Goal: Entertainment & Leisure: Browse casually

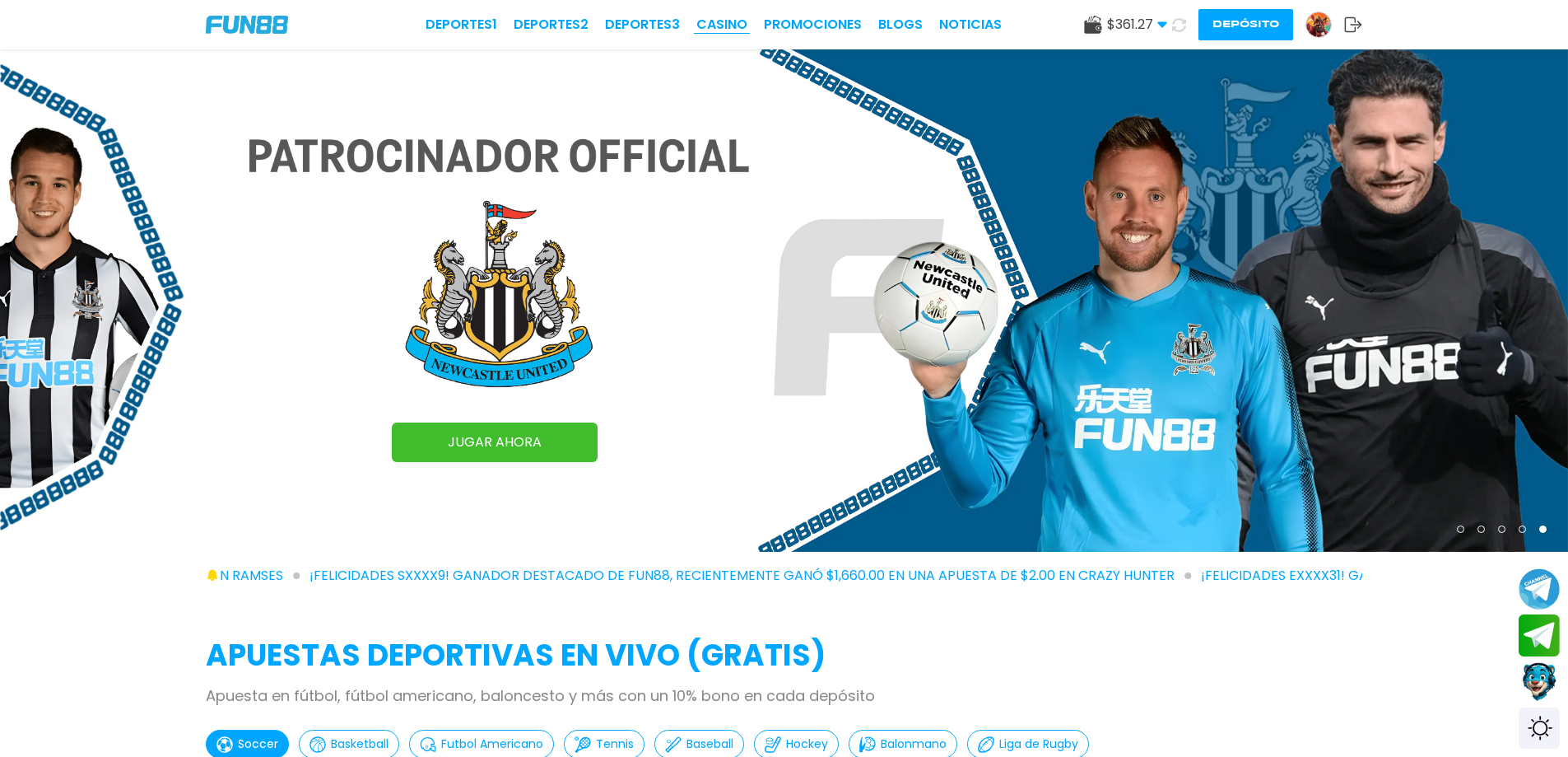
click at [723, 27] on link "CASINO" at bounding box center [722, 25] width 52 height 20
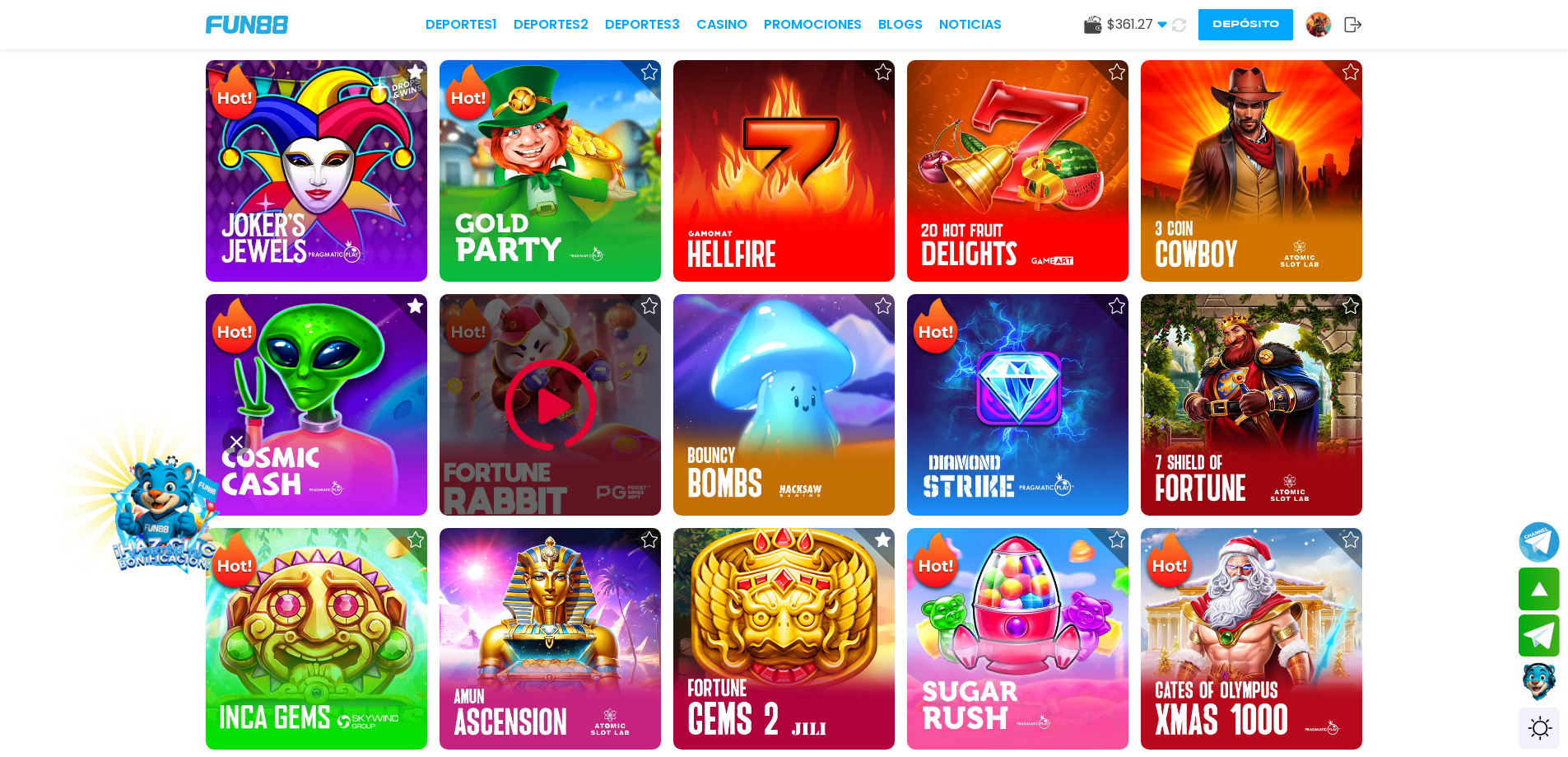
scroll to position [577, 0]
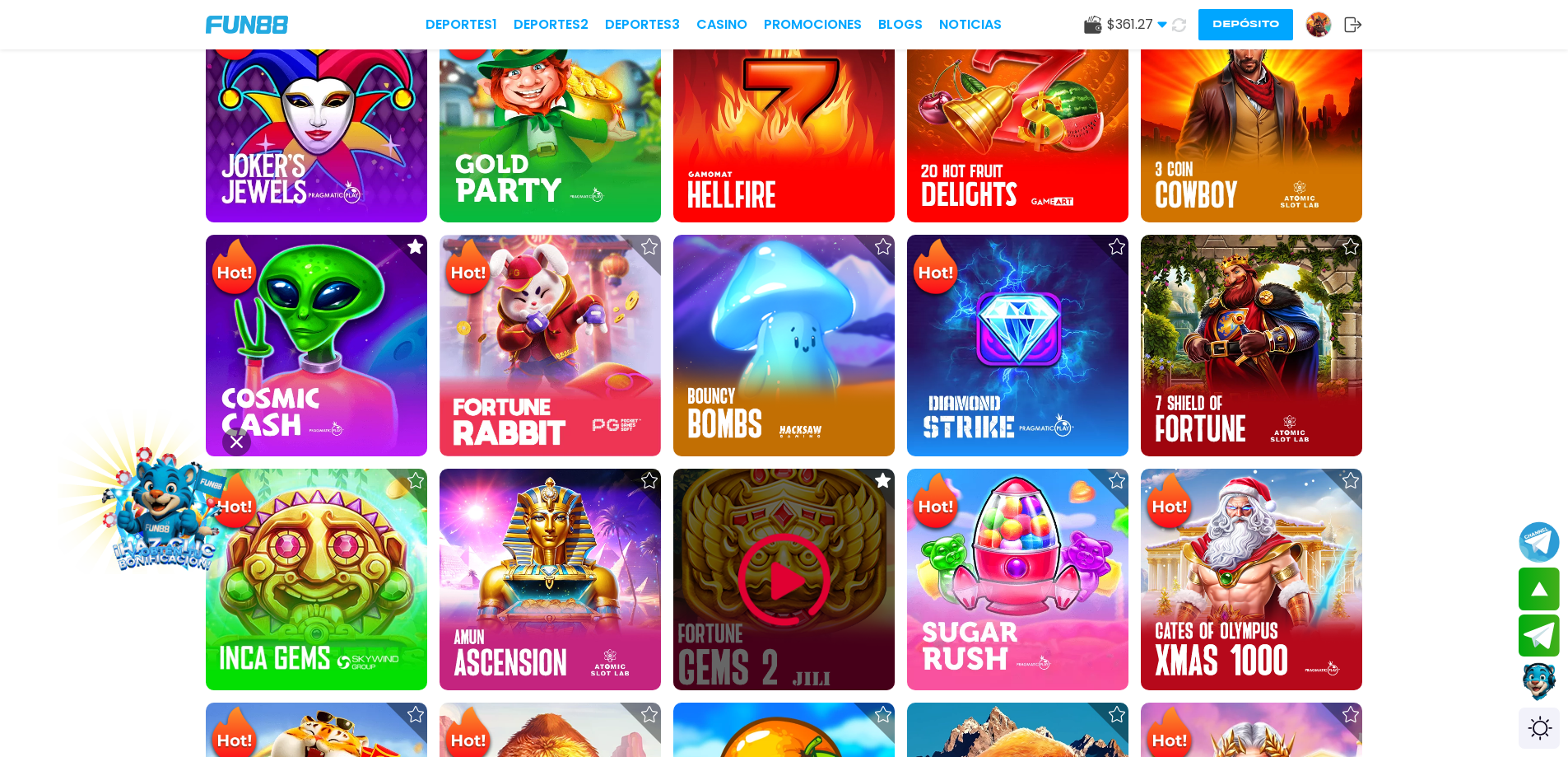
click at [777, 578] on img at bounding box center [784, 580] width 99 height 99
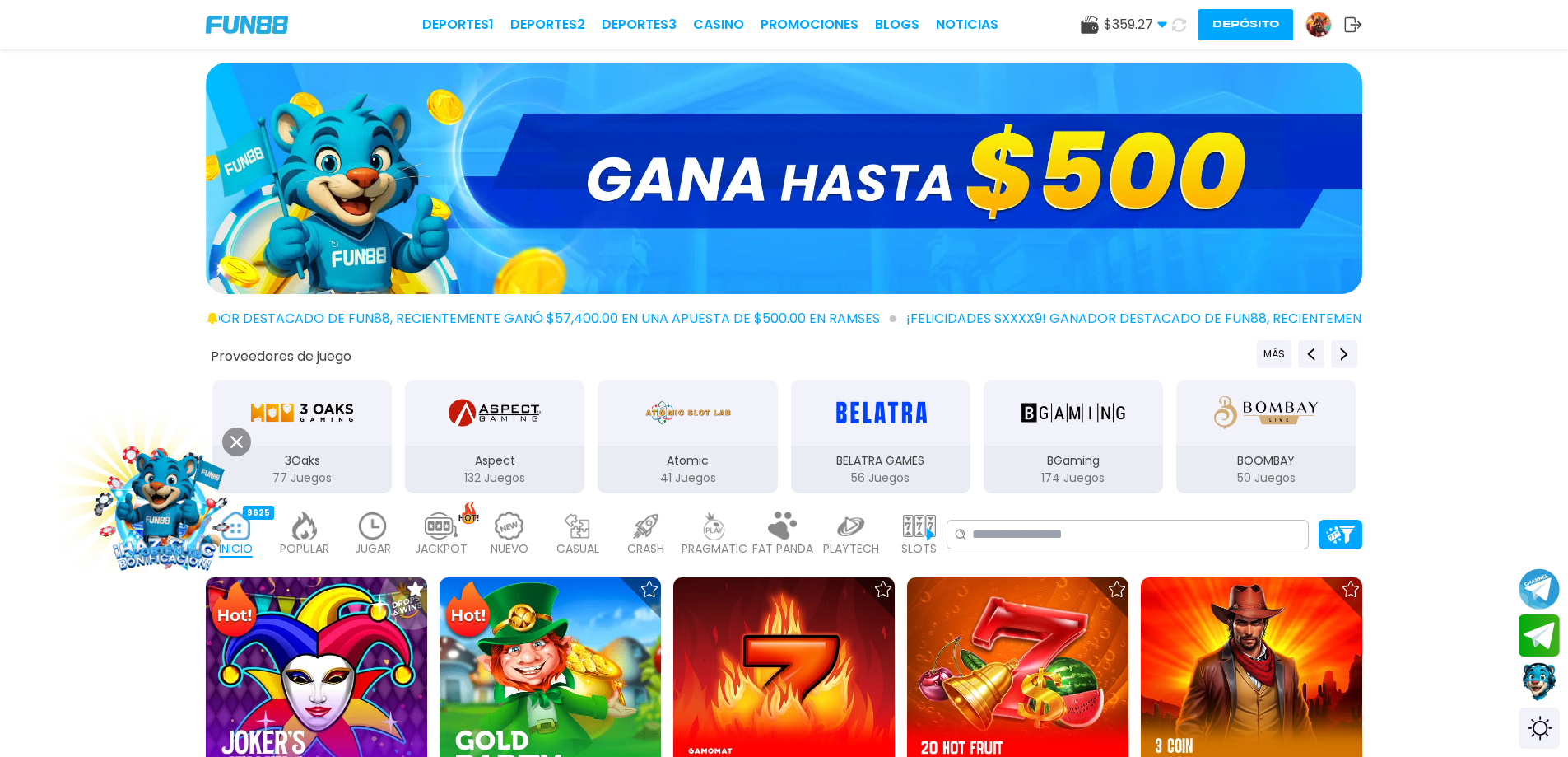
click at [1281, 23] on button "Depósito" at bounding box center [1246, 25] width 95 height 32
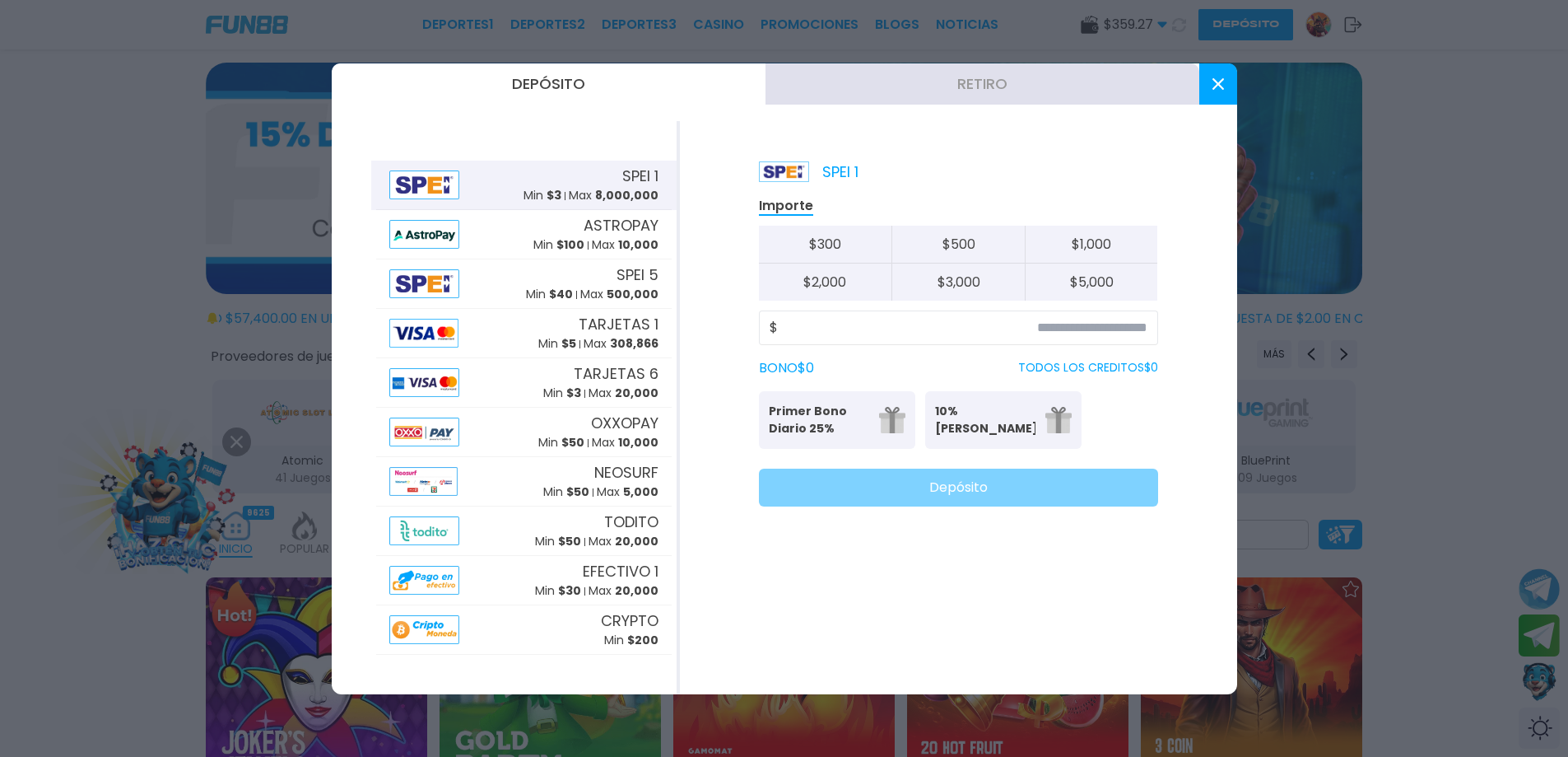
click at [970, 89] on button "Retiro" at bounding box center [983, 84] width 434 height 42
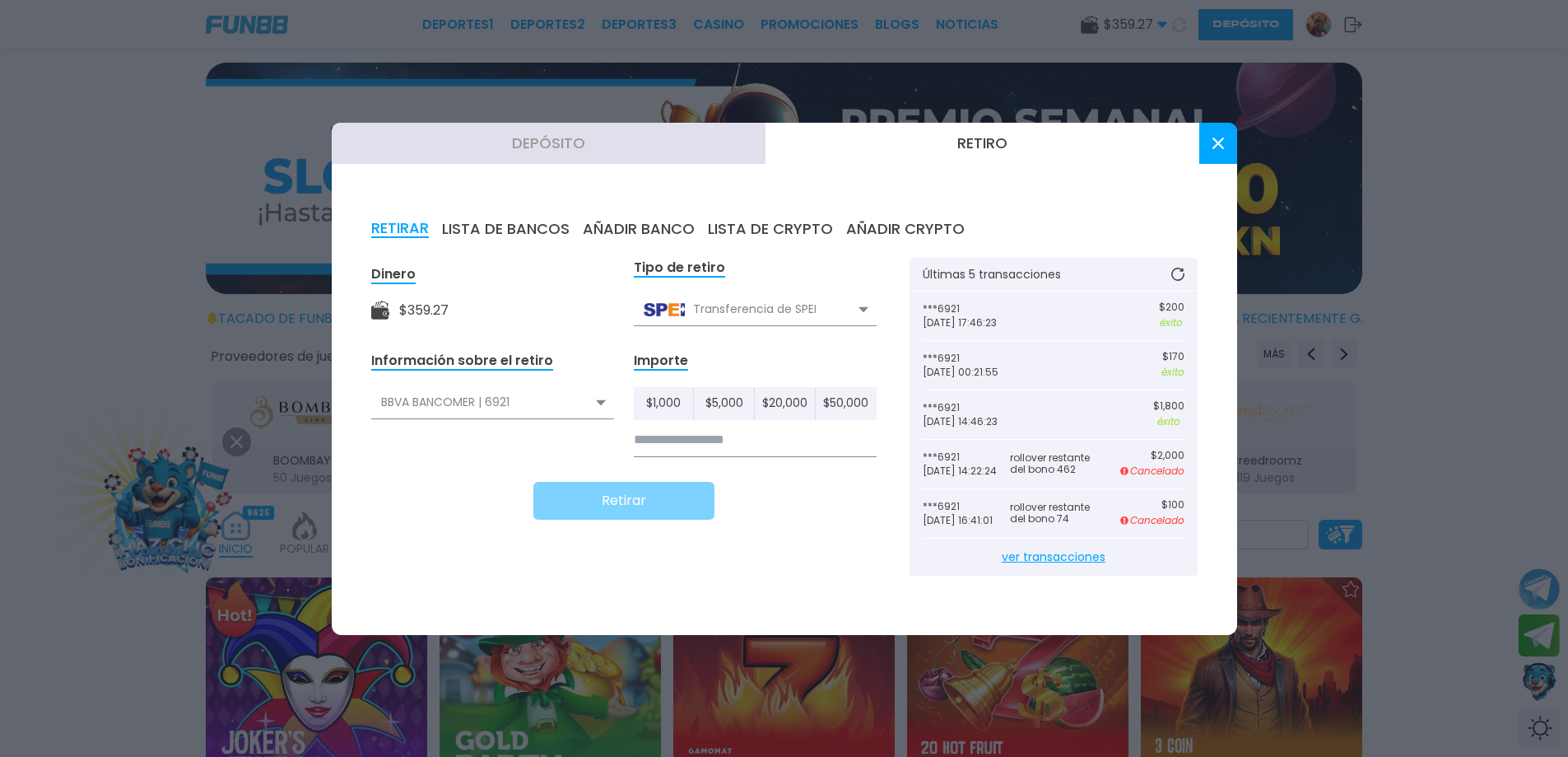
click at [1027, 574] on span "ver transacciones" at bounding box center [1053, 556] width 261 height 37
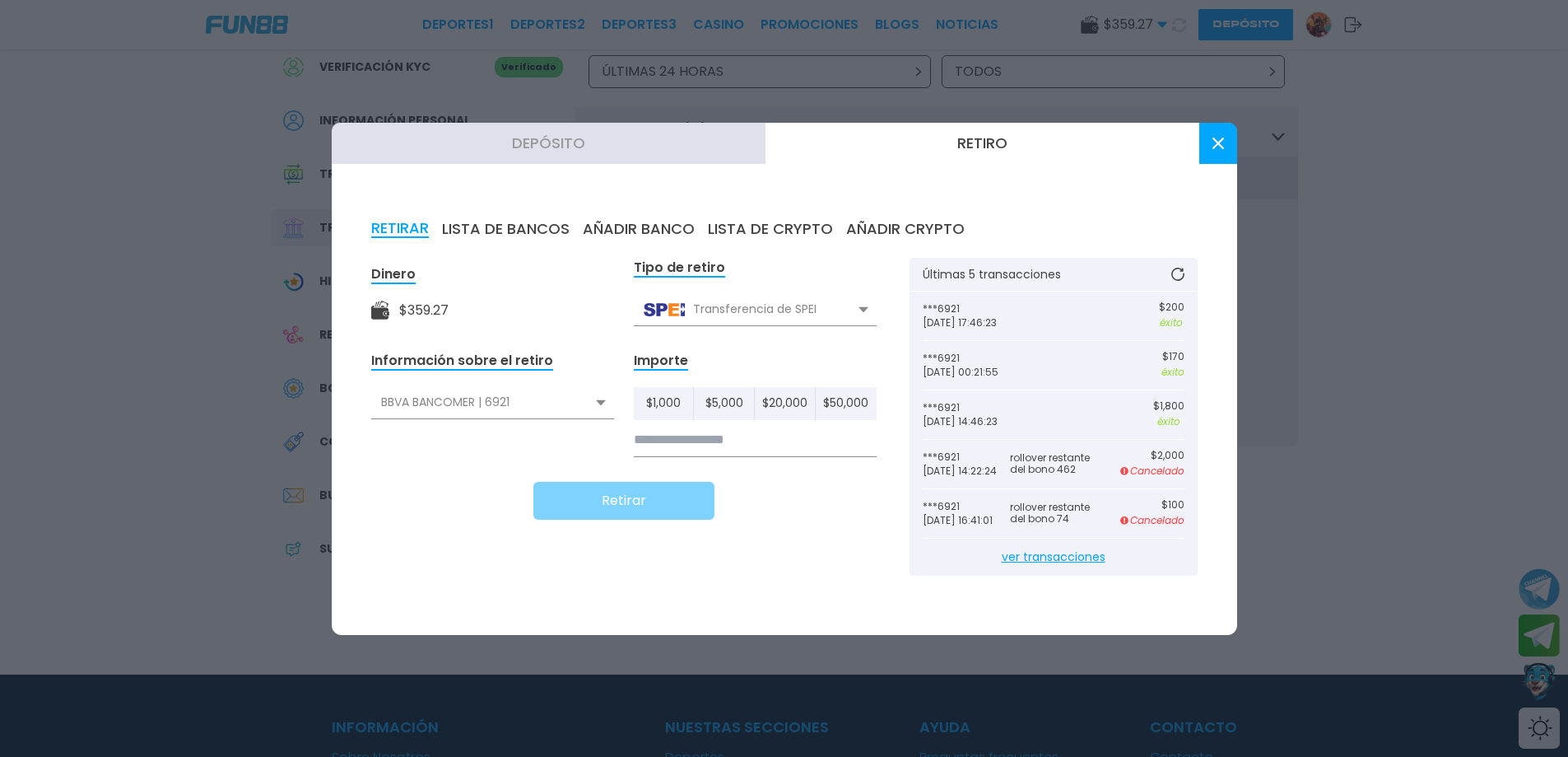
scroll to position [82, 0]
click at [1065, 566] on span "ver transacciones" at bounding box center [1053, 556] width 261 height 37
click at [1059, 566] on span "ver transacciones" at bounding box center [1053, 556] width 261 height 37
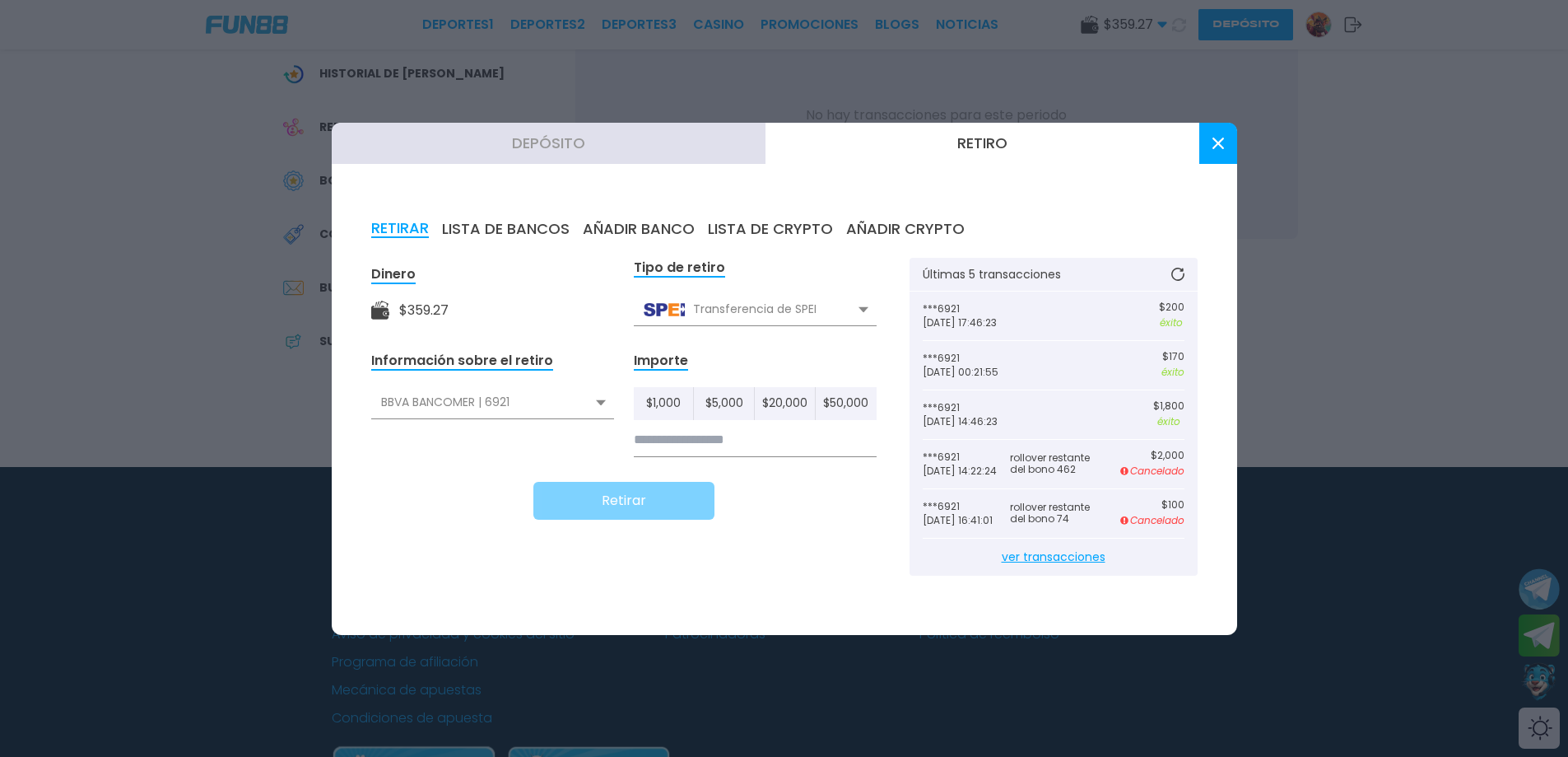
scroll to position [329, 0]
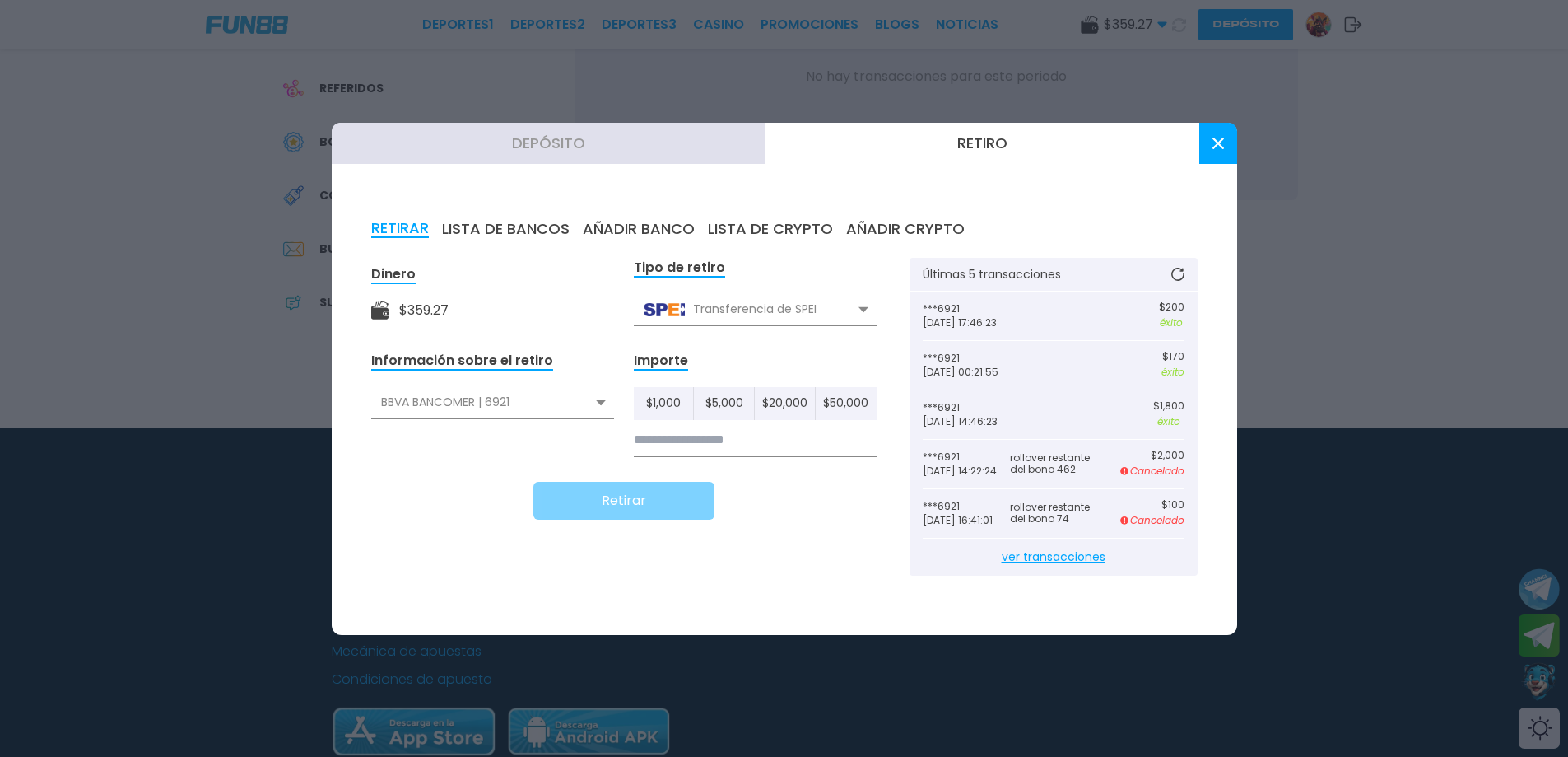
click at [1054, 563] on span "ver transacciones" at bounding box center [1053, 556] width 261 height 37
click at [1061, 556] on span "ver transacciones" at bounding box center [1053, 556] width 261 height 37
click at [1213, 139] on use at bounding box center [1217, 144] width 12 height 12
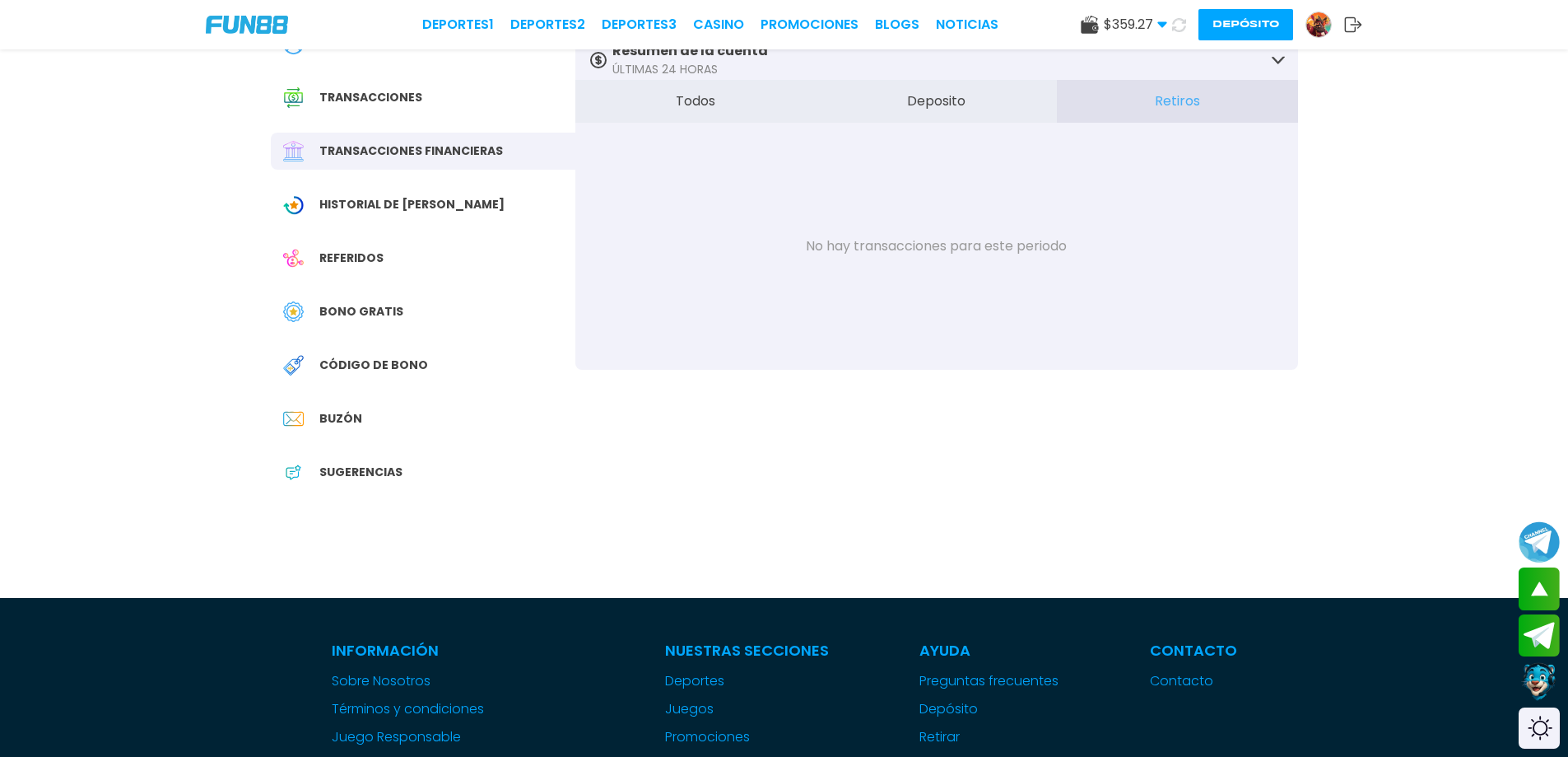
scroll to position [0, 0]
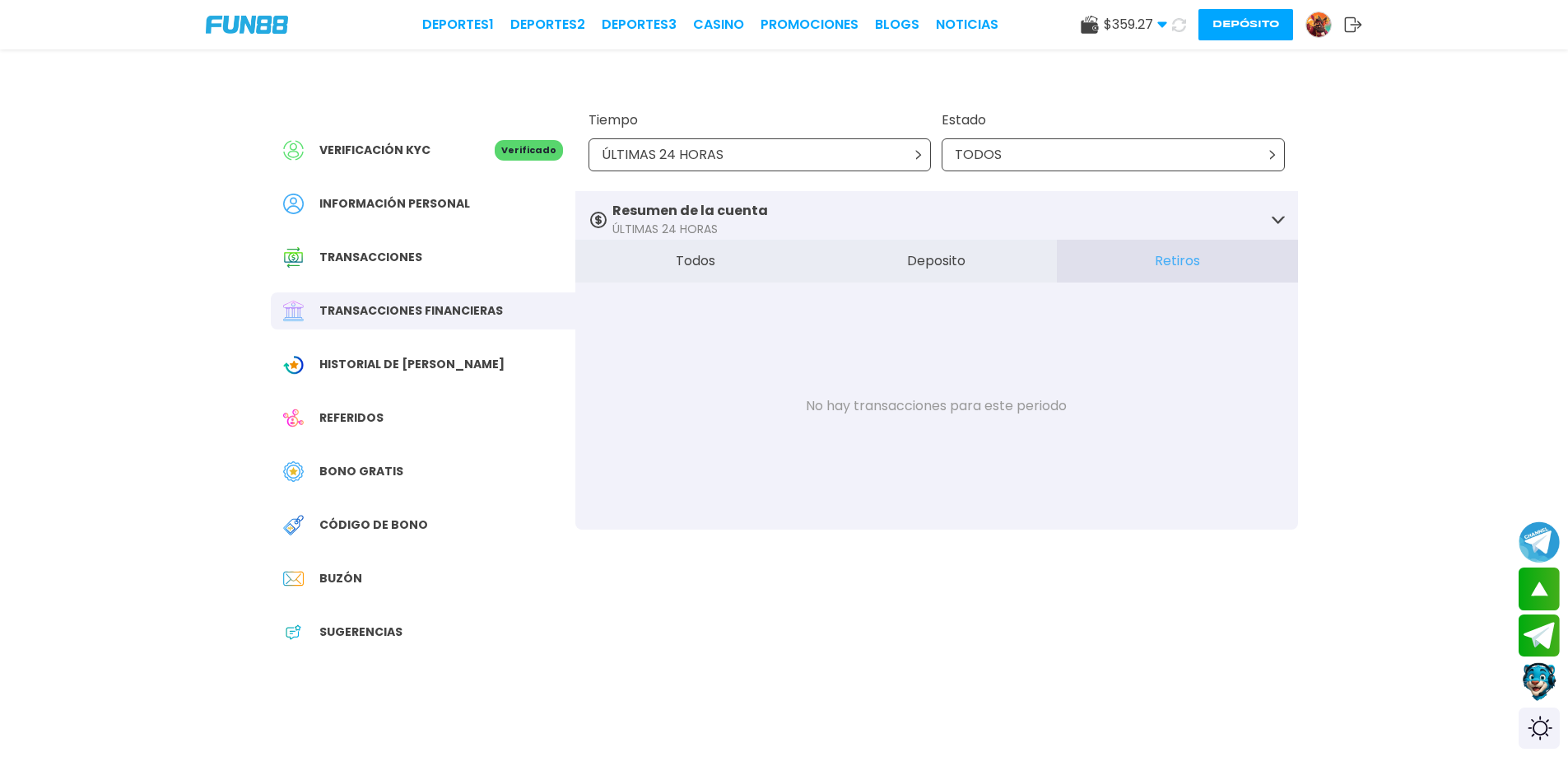
click at [1254, 219] on div "Resumen de la cuenta ÚLTIMAS 24 HORAS" at bounding box center [937, 219] width 723 height 56
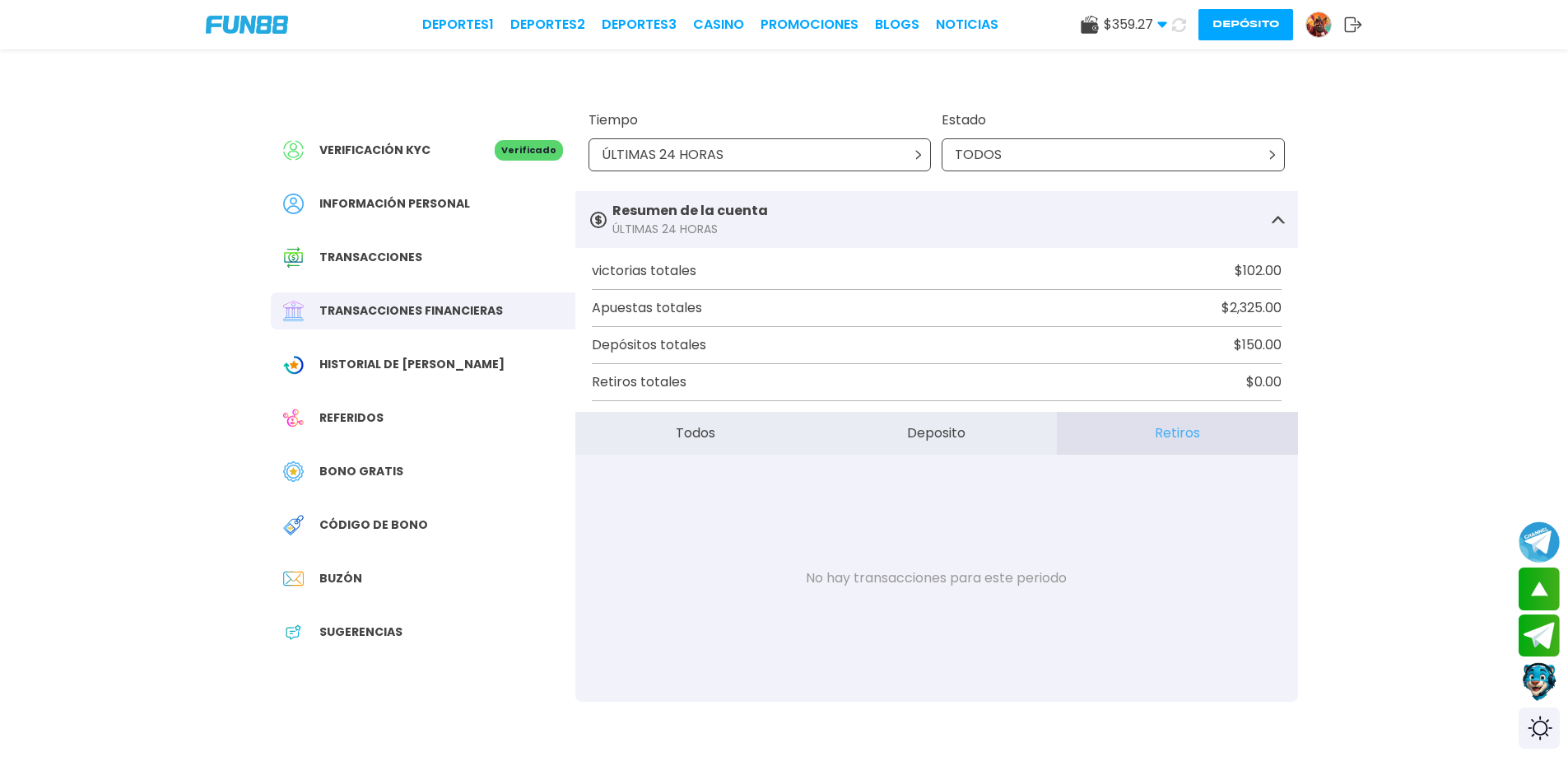
click at [1149, 426] on button "Retiros" at bounding box center [1177, 432] width 241 height 43
click at [1386, 198] on div "Verificación KYC Verificado Información personal Transacciones Transacciones fi…" at bounding box center [784, 354] width 1568 height 708
click at [1231, 159] on div "TODOS" at bounding box center [1113, 155] width 343 height 33
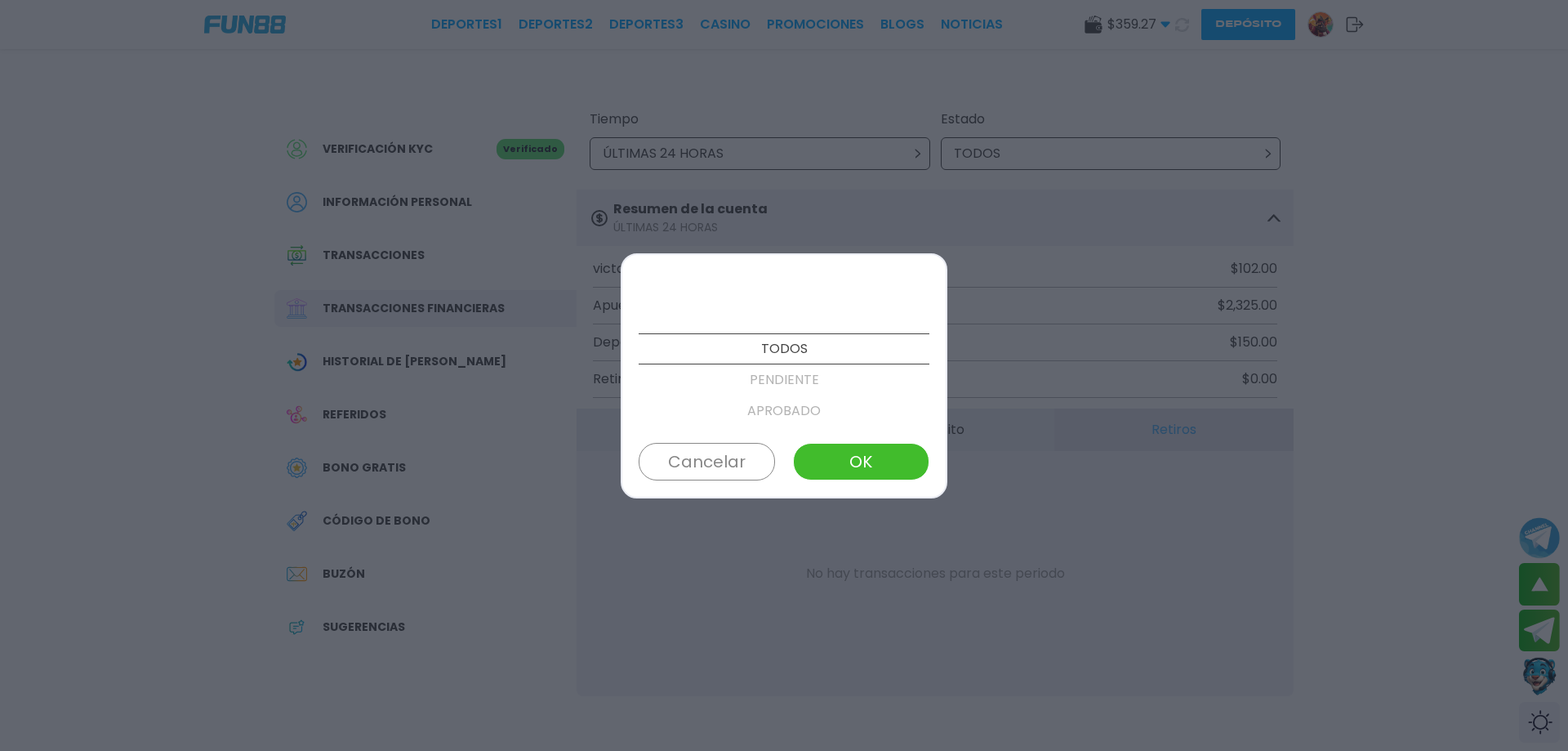
click at [31, 138] on div at bounding box center [784, 376] width 1568 height 751
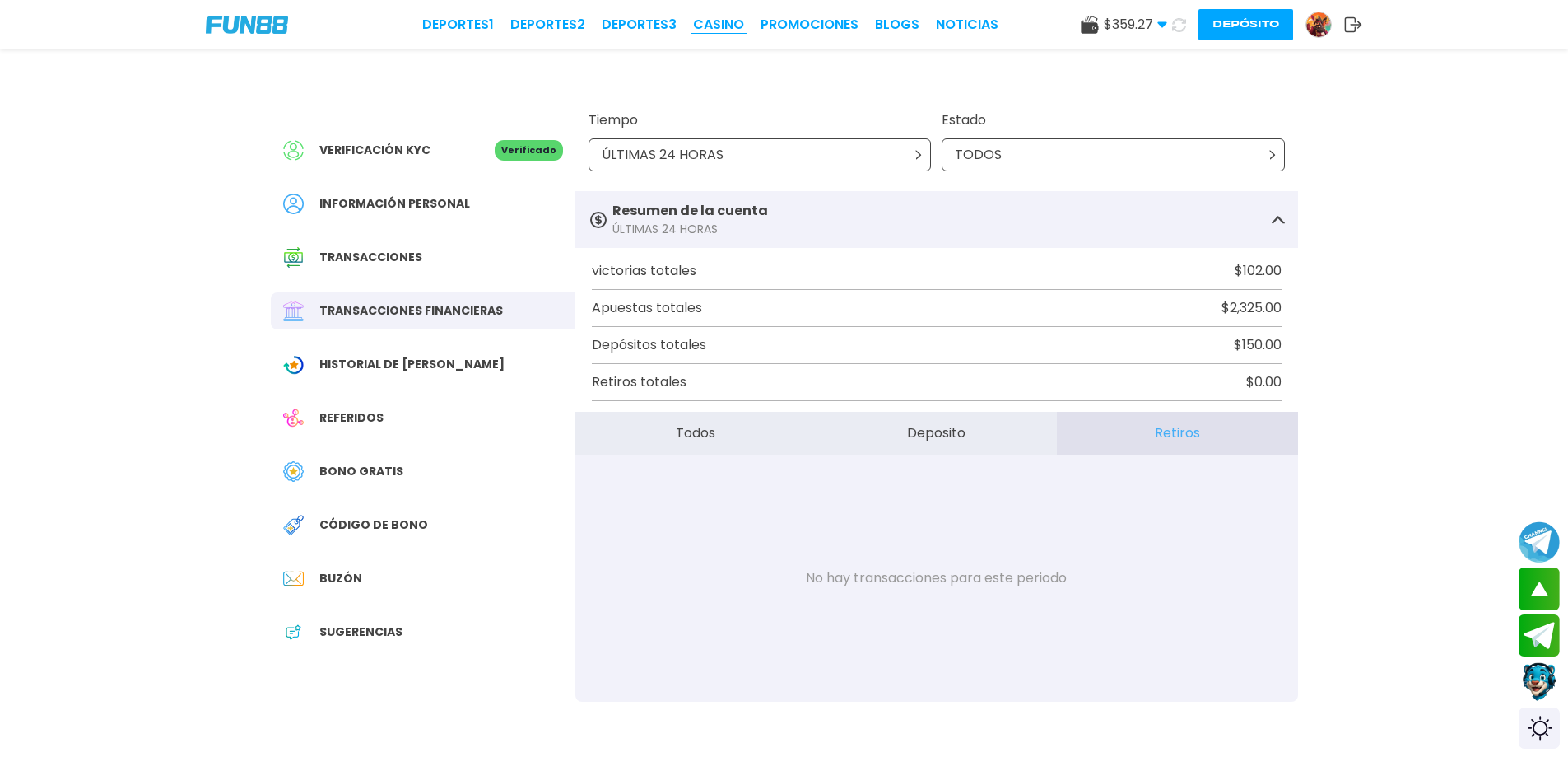
click at [733, 28] on link "CASINO" at bounding box center [719, 25] width 52 height 20
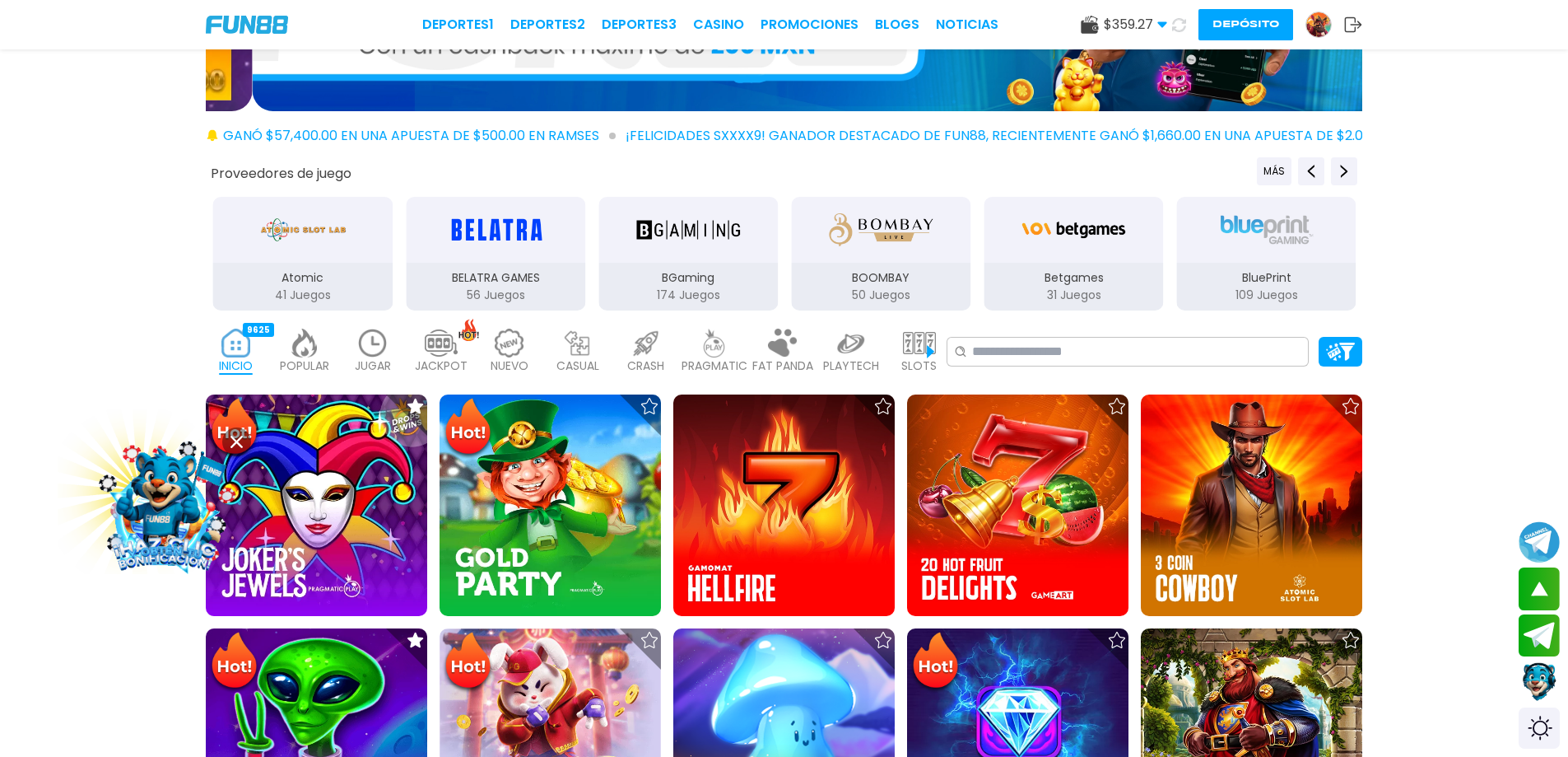
scroll to position [82, 0]
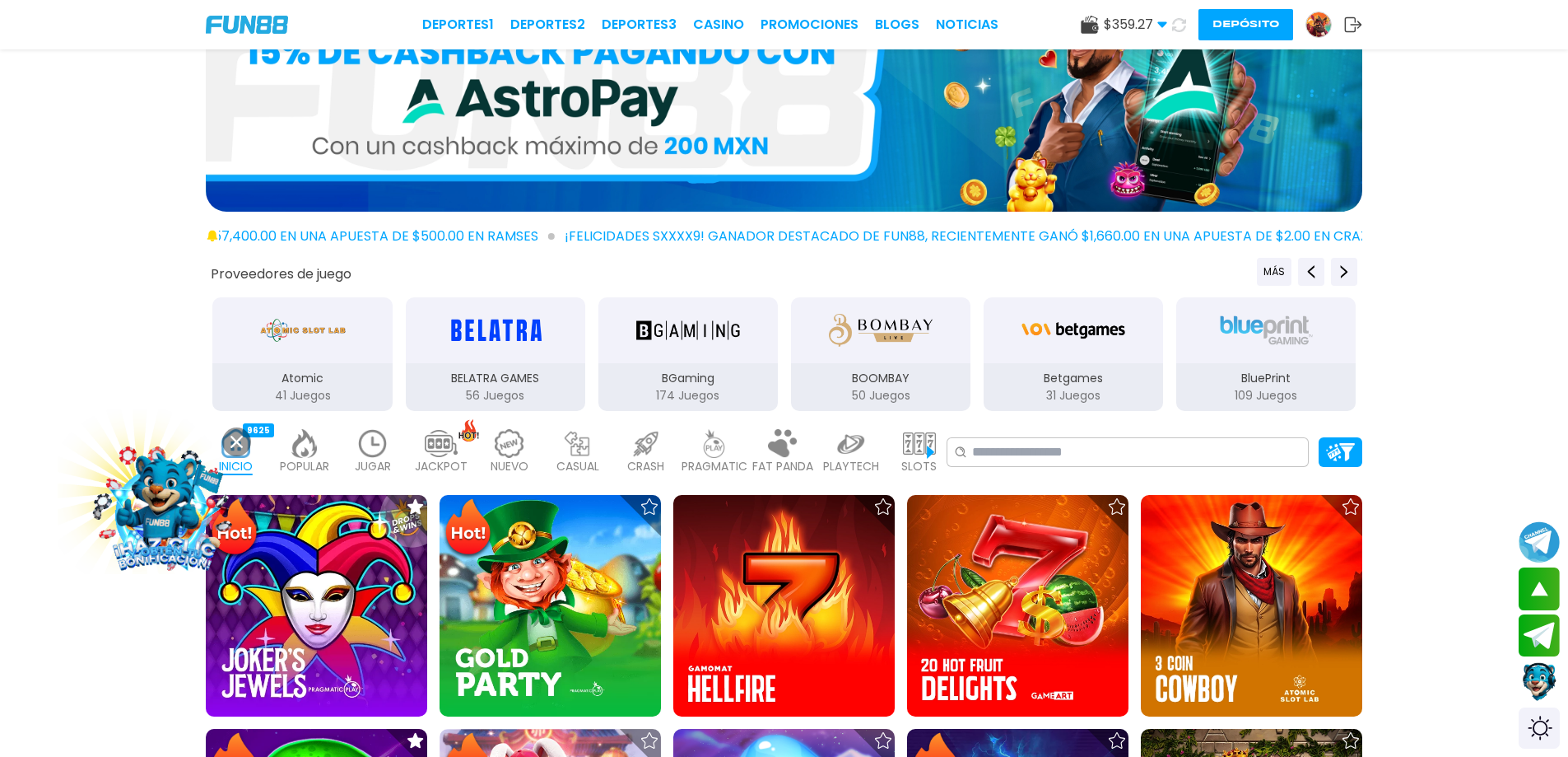
click at [311, 454] on img at bounding box center [304, 443] width 33 height 29
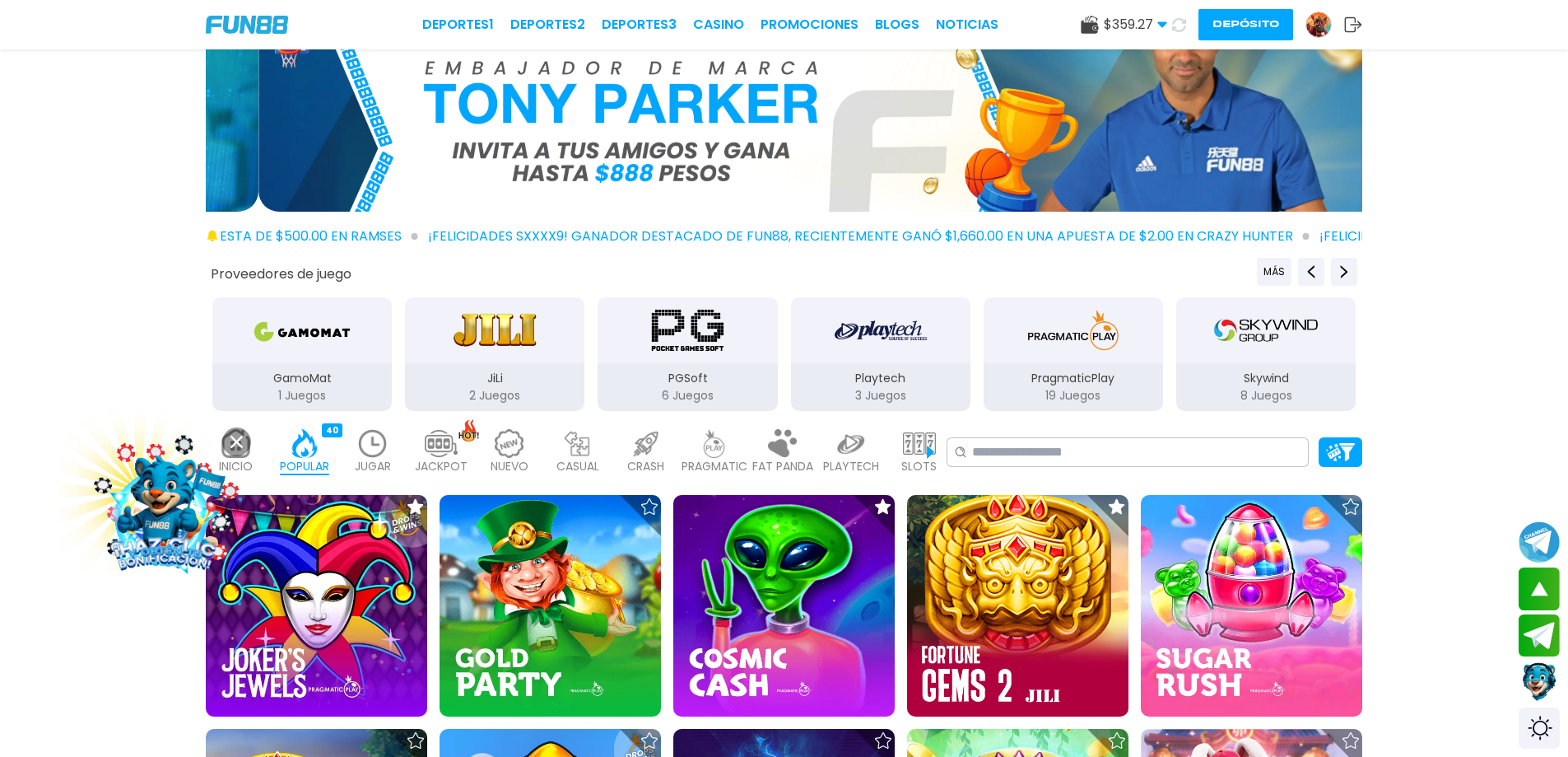
click at [703, 443] on img at bounding box center [714, 443] width 33 height 29
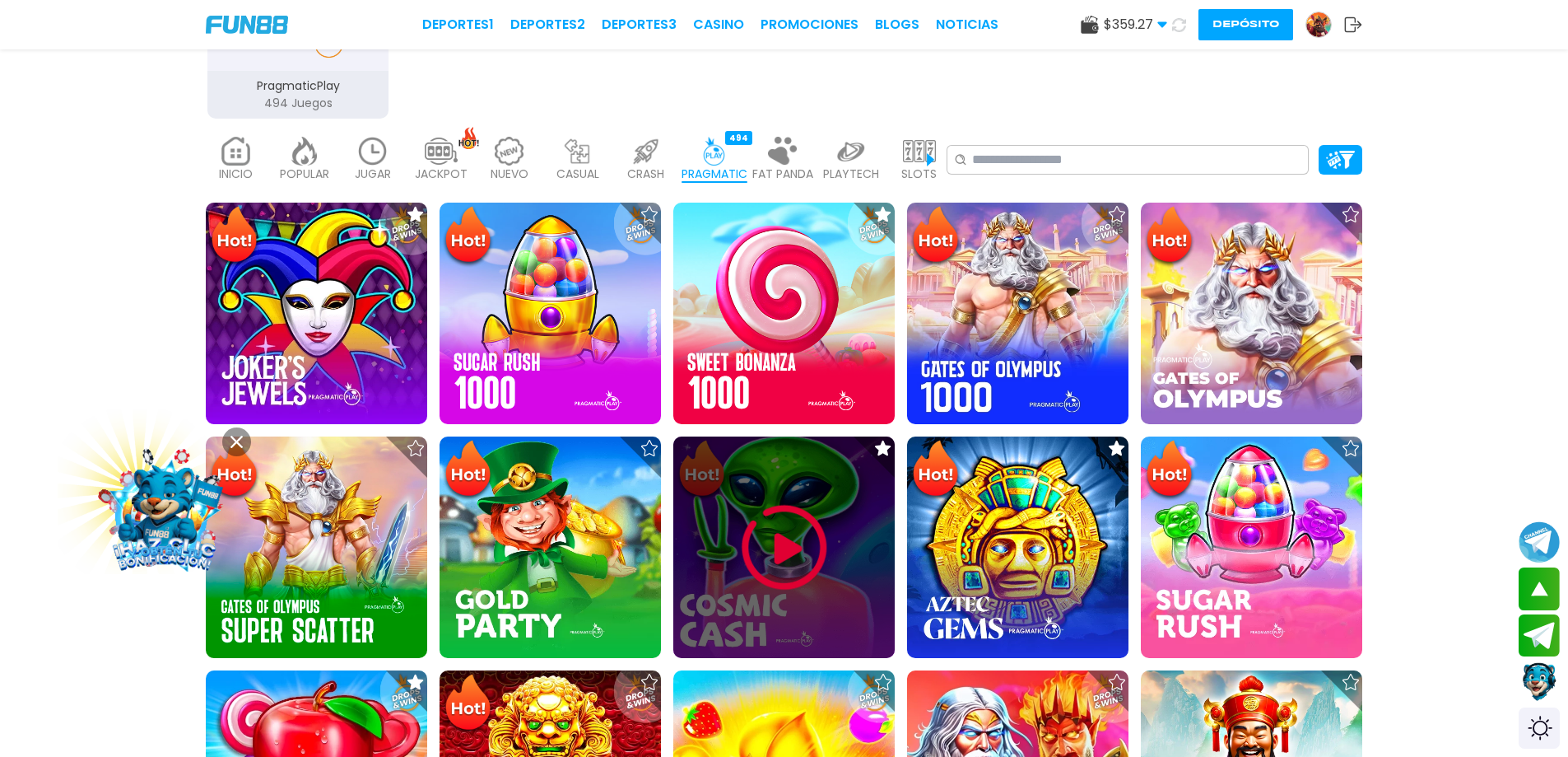
scroll to position [247, 0]
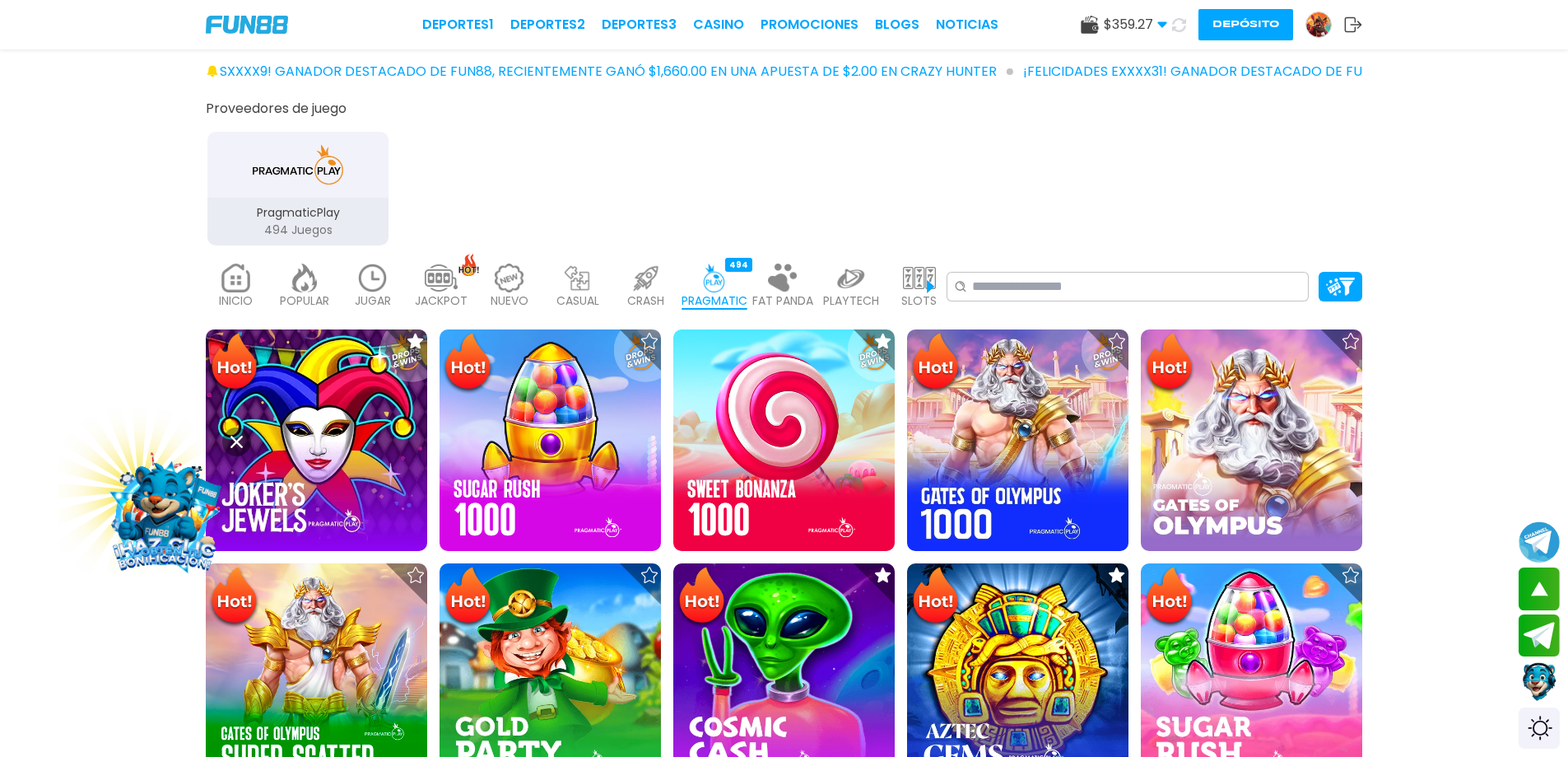
click at [535, 285] on div "NUEVO 141" at bounding box center [509, 286] width 60 height 65
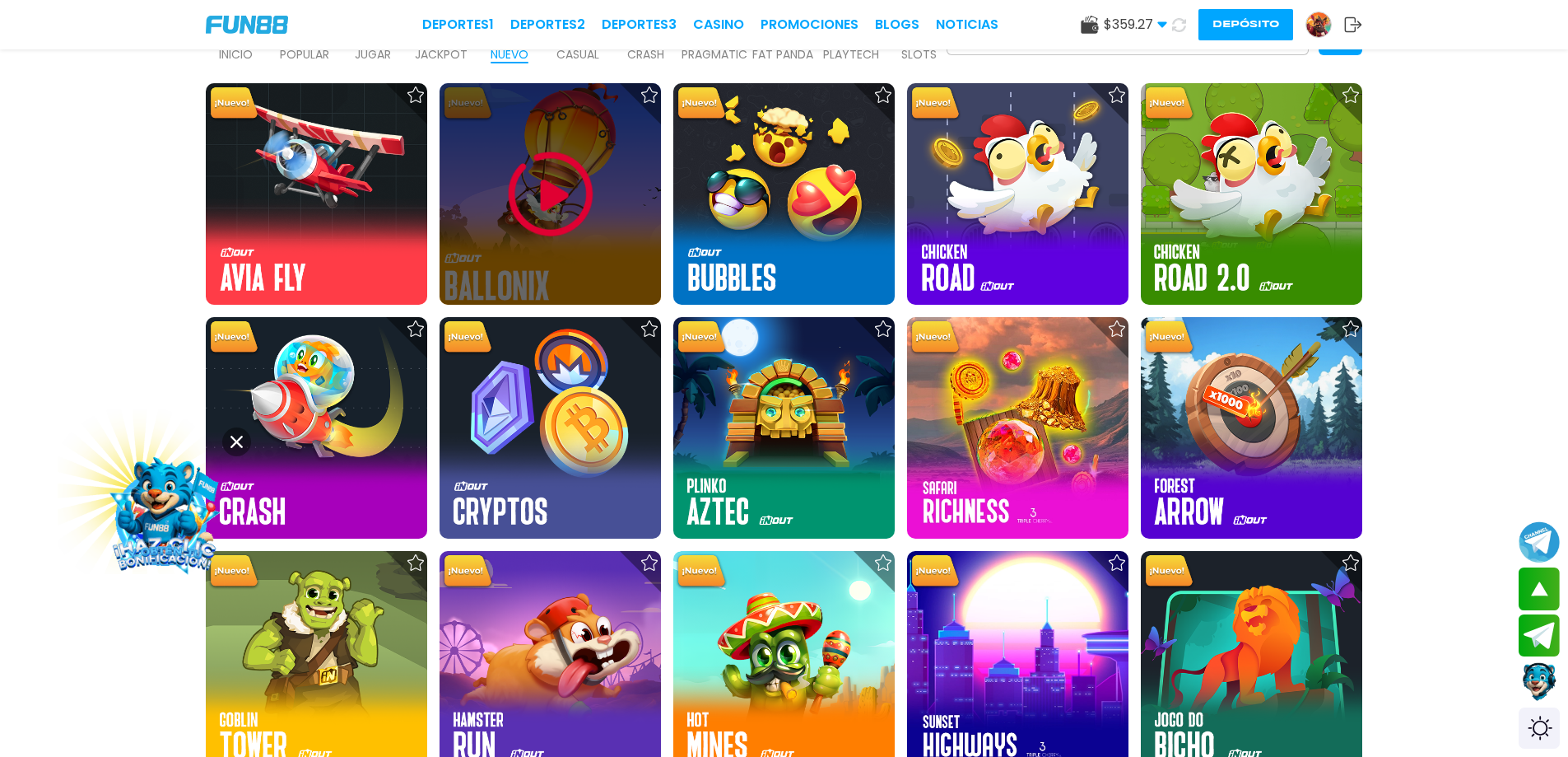
scroll to position [494, 0]
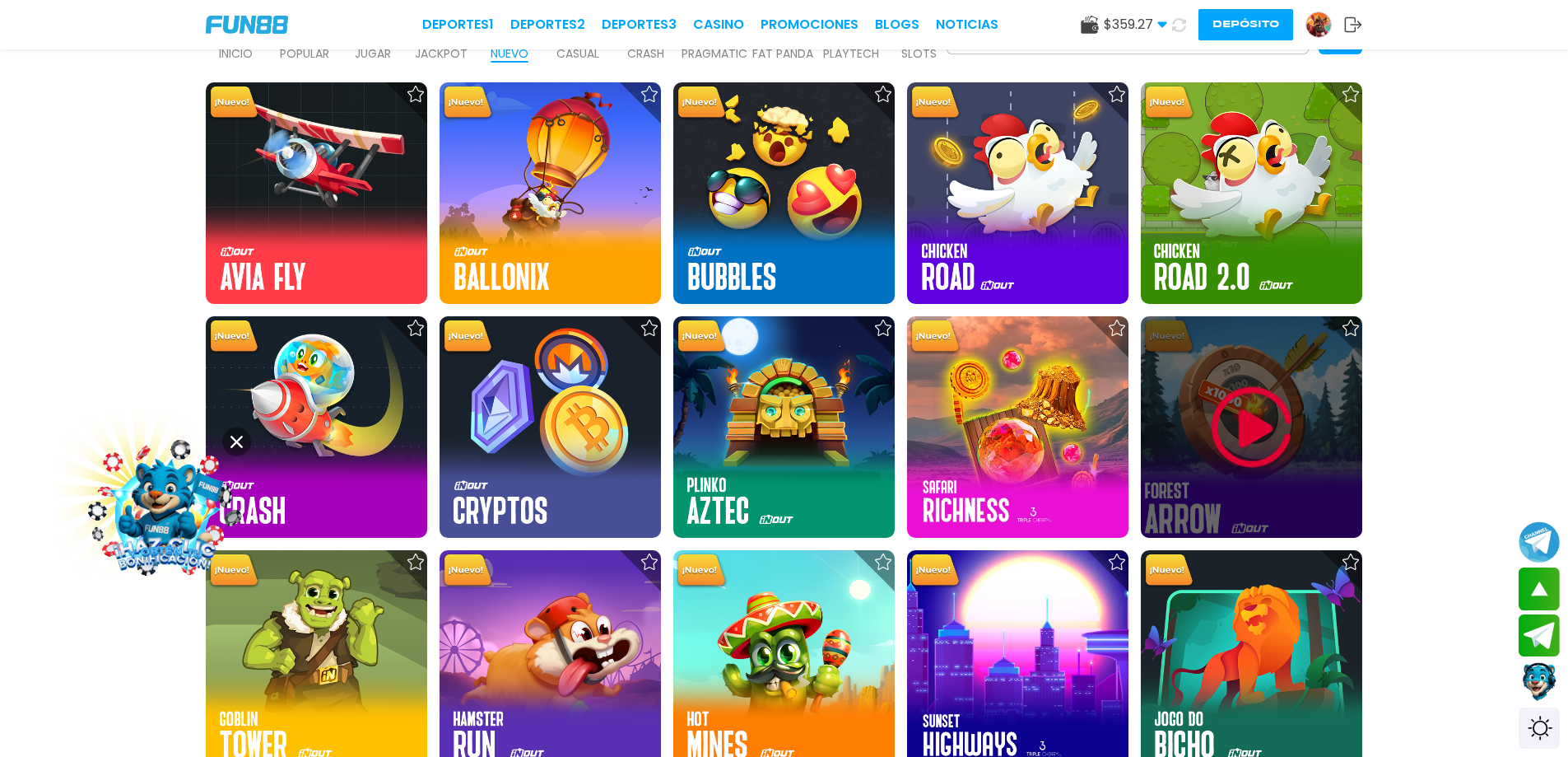
click at [1229, 428] on img at bounding box center [1252, 427] width 99 height 99
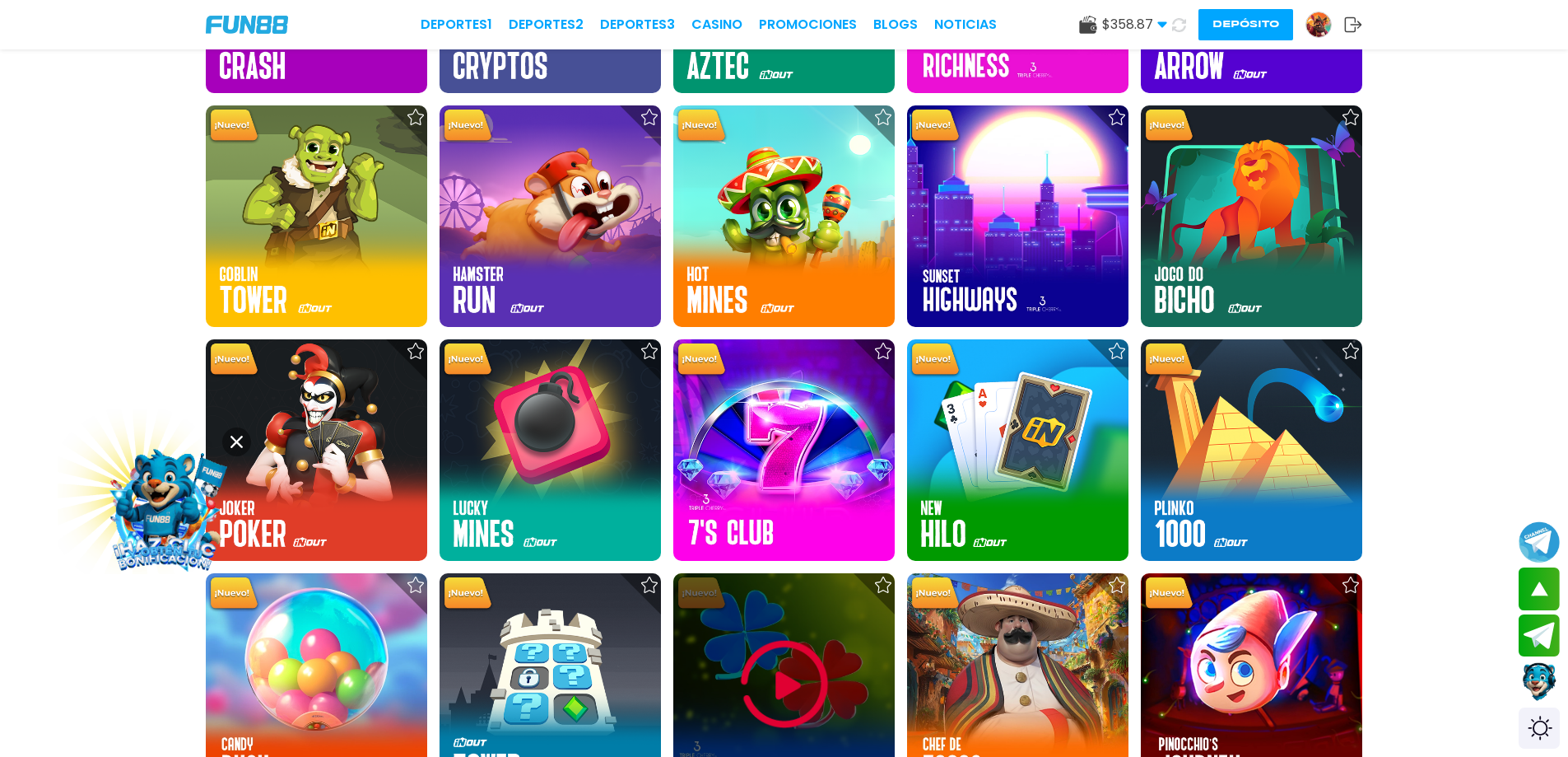
scroll to position [906, 0]
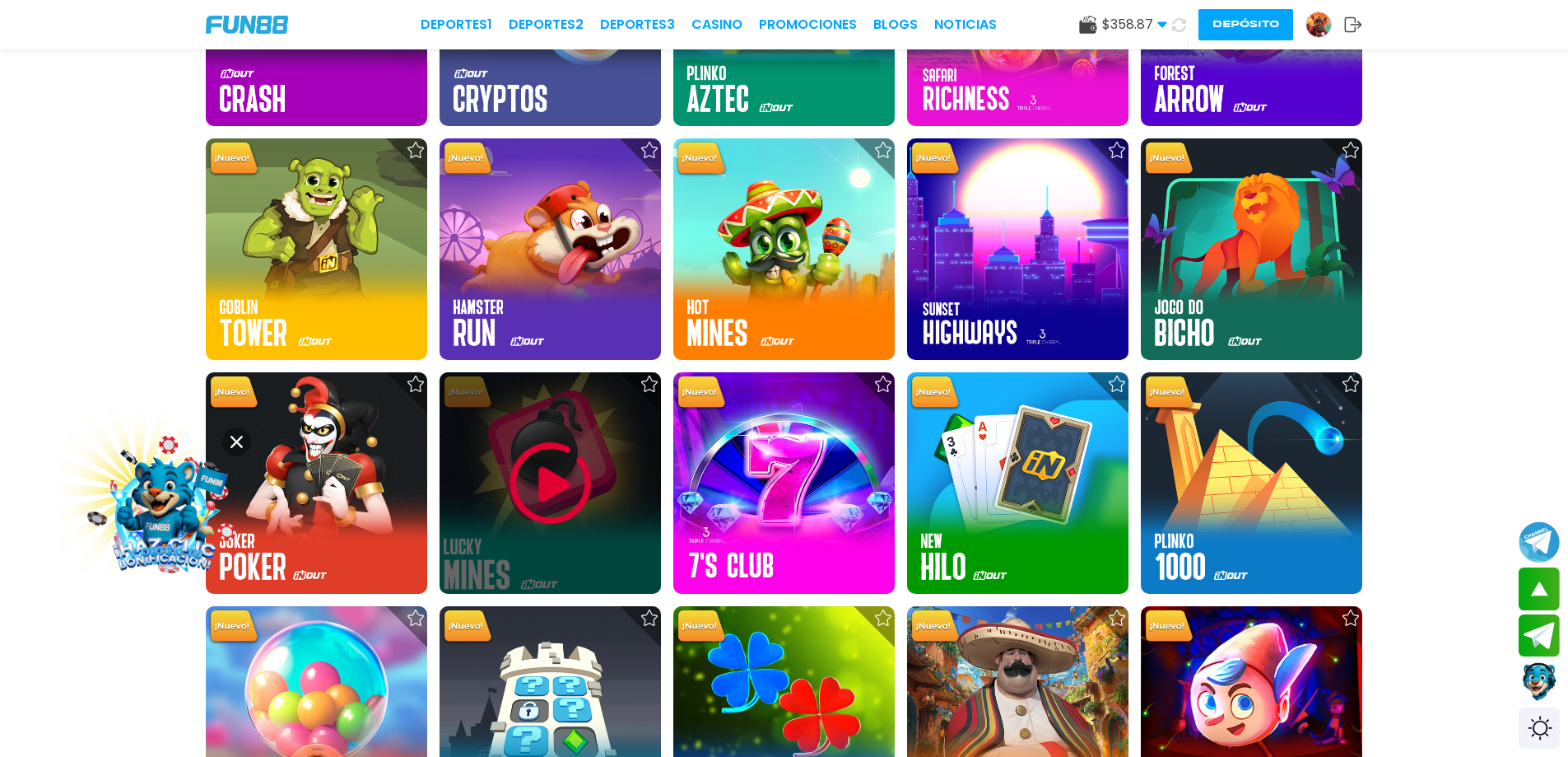
click at [576, 487] on img at bounding box center [551, 484] width 99 height 99
